Goal: Task Accomplishment & Management: Use online tool/utility

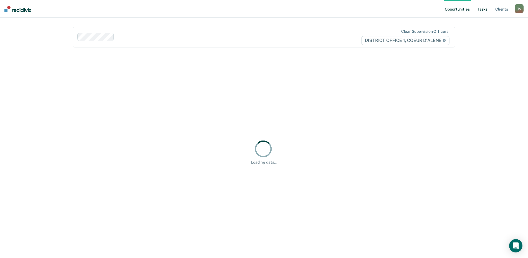
click at [491, 10] on ul "Opportunities Tasks Client s" at bounding box center [479, 9] width 71 height 18
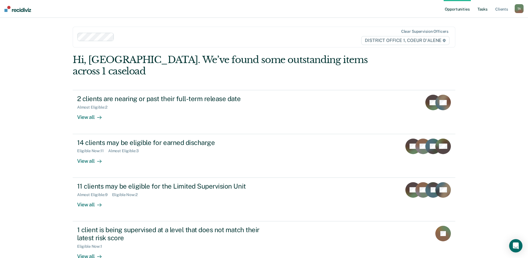
click at [482, 11] on link "Tasks" at bounding box center [482, 9] width 12 height 18
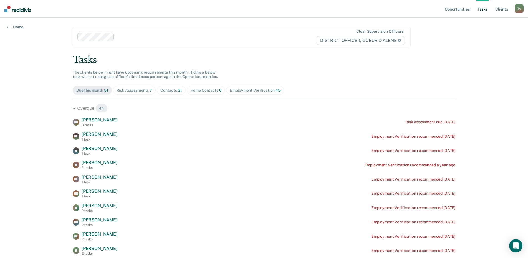
click at [172, 90] on div "Contacts 31" at bounding box center [171, 90] width 22 height 5
